Goal: Book appointment/travel/reservation

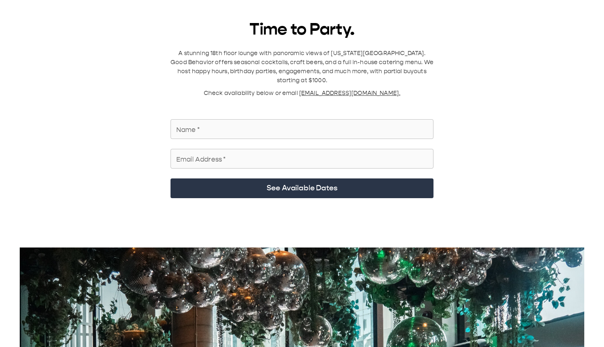
click at [284, 61] on input "Name   *" at bounding box center [302, 129] width 263 height 23
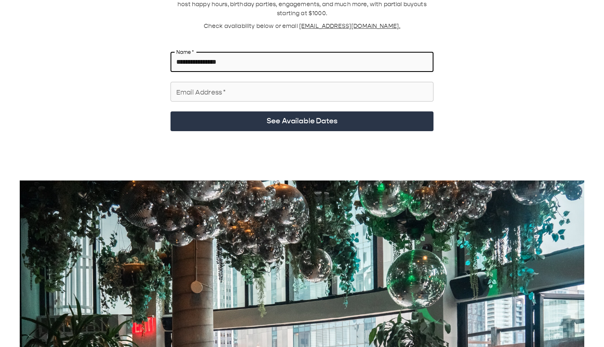
scroll to position [71, 0]
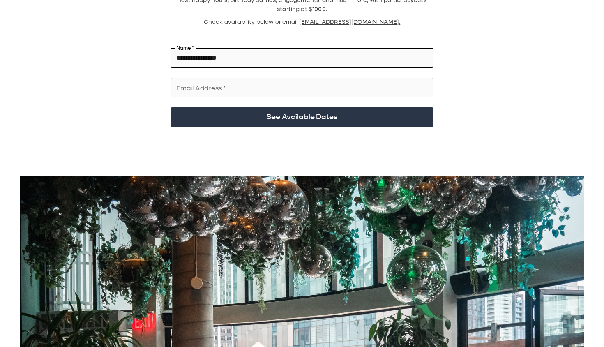
type input "**********"
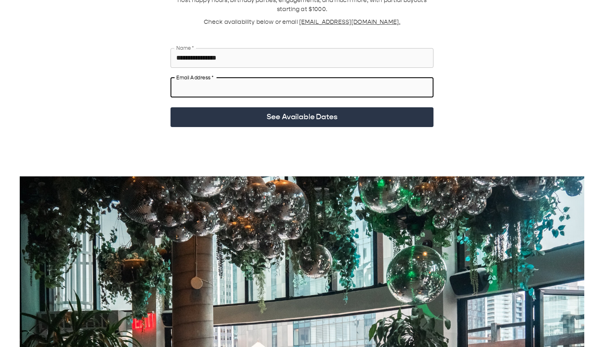
click at [270, 61] on input "Email Address   *" at bounding box center [302, 87] width 263 height 23
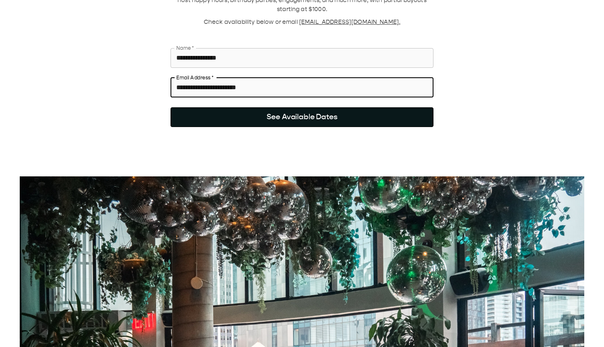
type input "**********"
click at [290, 61] on button "See Available Dates" at bounding box center [302, 117] width 263 height 20
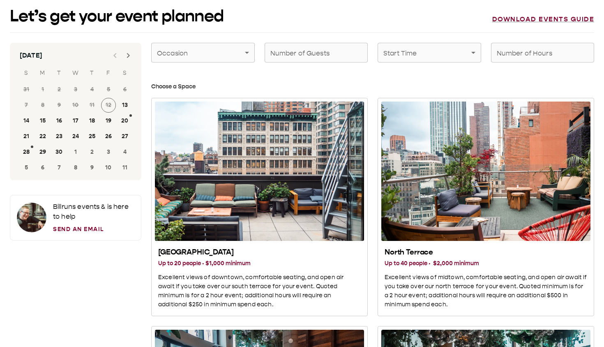
scroll to position [0, 0]
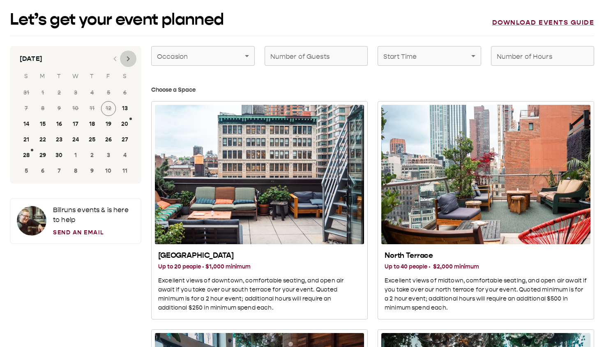
click at [127, 61] on icon "Next month" at bounding box center [128, 58] width 3 height 5
click at [125, 61] on button "25" at bounding box center [125, 139] width 15 height 15
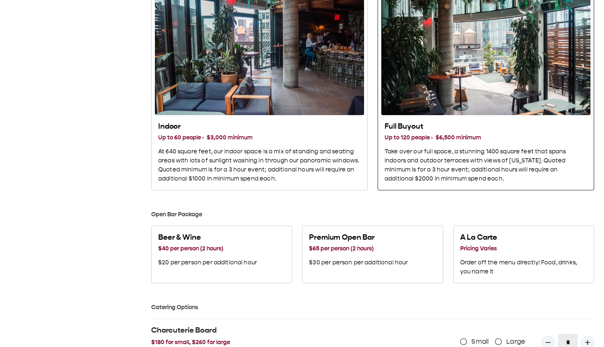
scroll to position [358, 0]
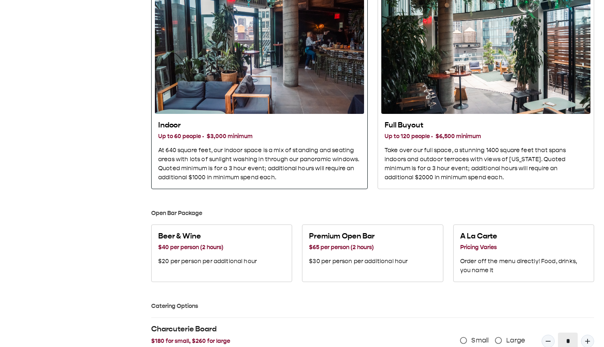
click at [307, 61] on p "At 640 square feet, our indoor space is a mix of standing and seating areas wit…" at bounding box center [259, 164] width 203 height 36
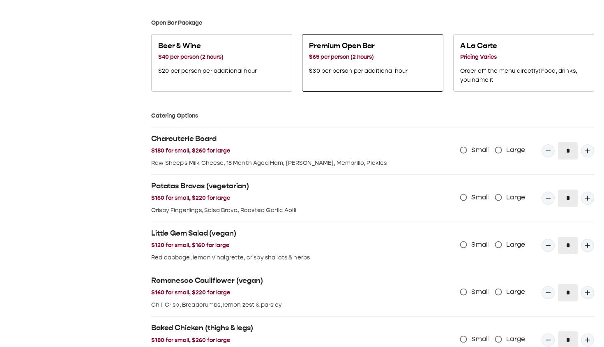
scroll to position [551, 0]
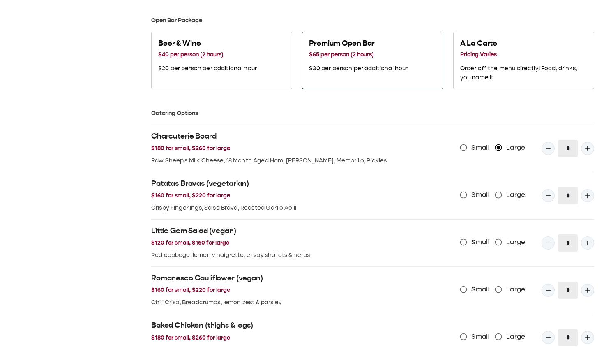
click at [405, 61] on p "$30 per person per additional hour" at bounding box center [358, 68] width 99 height 9
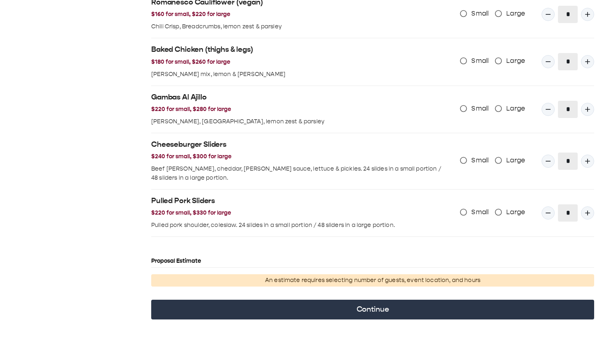
scroll to position [843, 0]
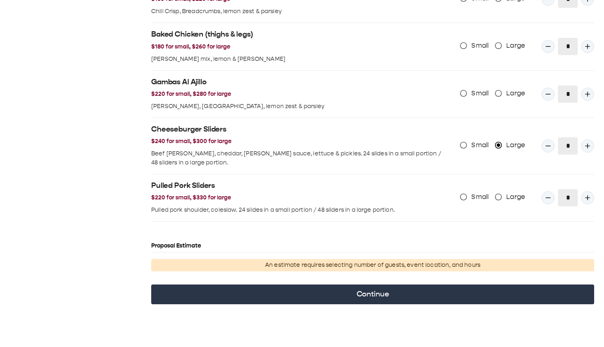
click at [478, 61] on span "Small" at bounding box center [479, 197] width 17 height 10
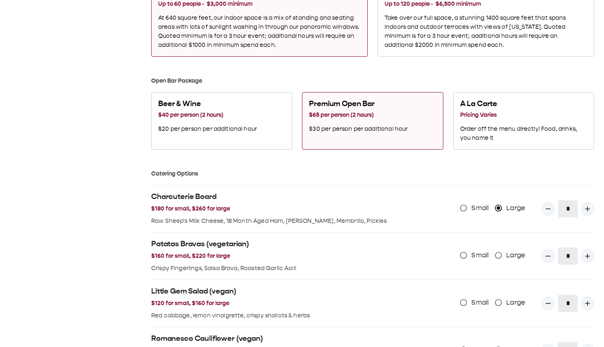
scroll to position [490, 0]
click at [579, 61] on icon "Quantity Input" at bounding box center [587, 209] width 5 height 5
type input "*"
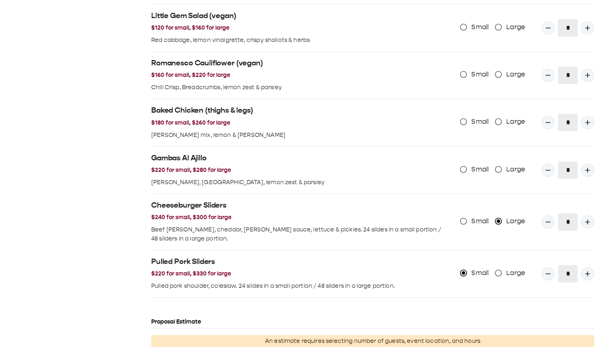
scroll to position [773, 0]
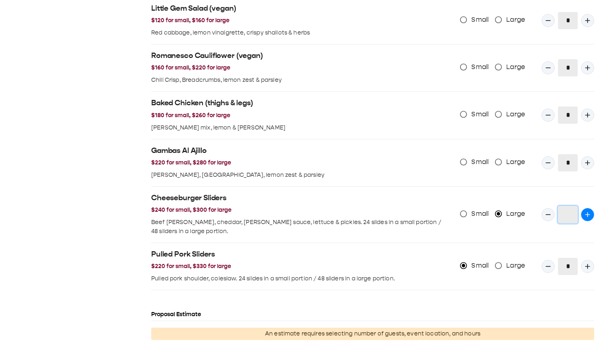
click at [579, 61] on icon "Quantity Input" at bounding box center [587, 214] width 8 height 8
type input "*"
click at [579, 61] on icon "Quantity Input" at bounding box center [587, 266] width 5 height 5
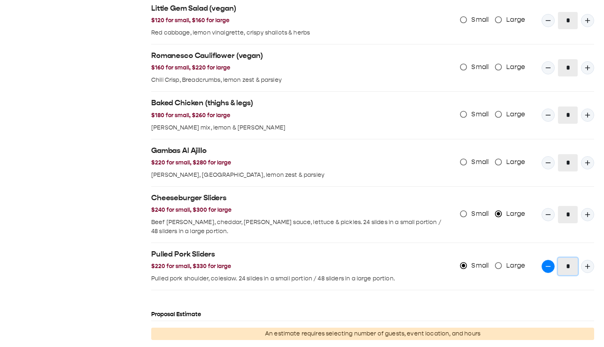
click at [546, 61] on icon "Quantity Input" at bounding box center [548, 266] width 8 height 8
type input "*"
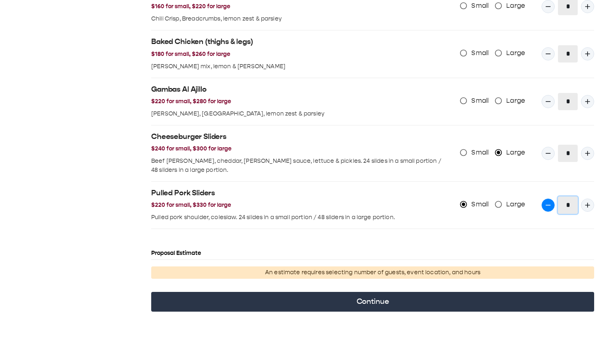
scroll to position [843, 0]
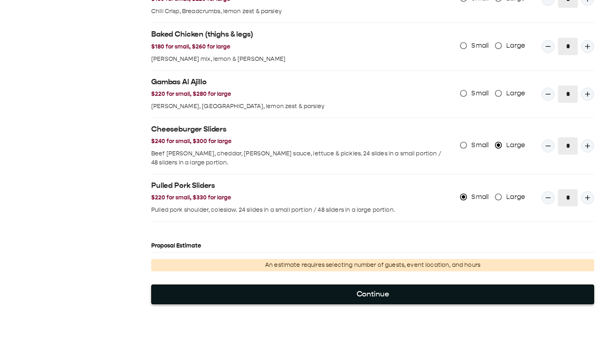
click at [493, 61] on button "Continue" at bounding box center [372, 294] width 443 height 20
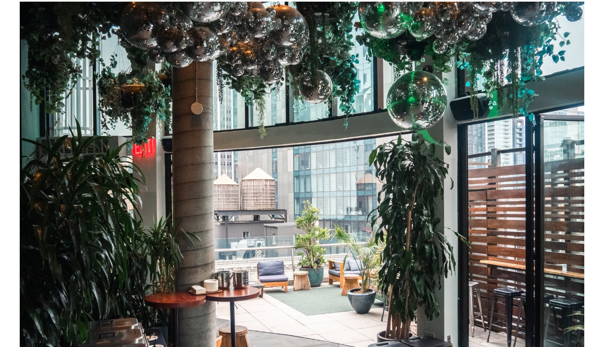
scroll to position [0, 0]
